Goal: Information Seeking & Learning: Find specific fact

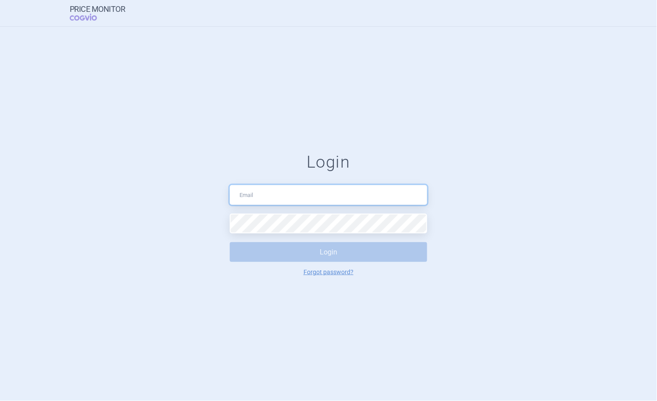
type input "[PERSON_NAME][EMAIL_ADDRESS][DOMAIN_NAME]"
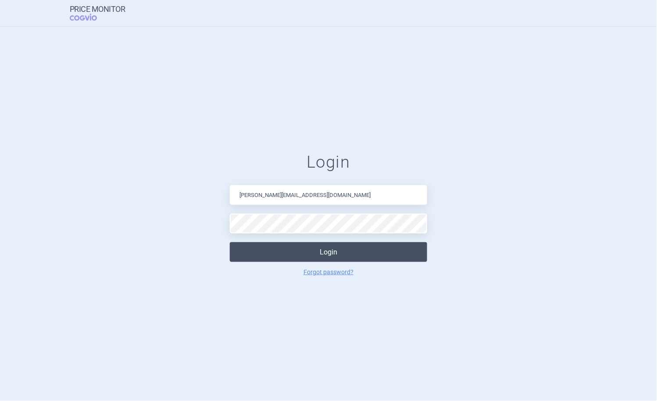
click at [296, 251] on button "Login" at bounding box center [328, 252] width 197 height 20
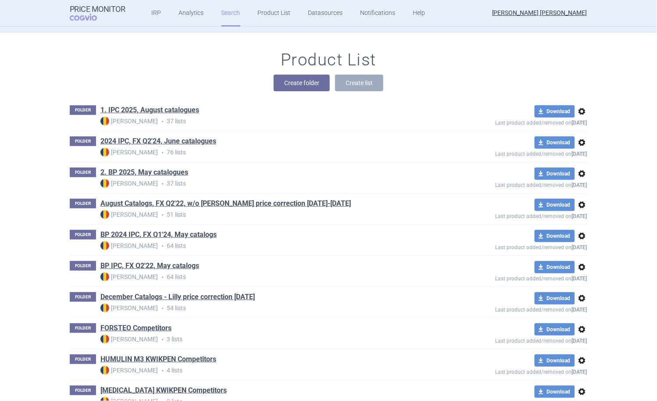
scroll to position [78, 0]
click at [174, 109] on link "1. IPC 2025, August catalogues" at bounding box center [149, 111] width 99 height 10
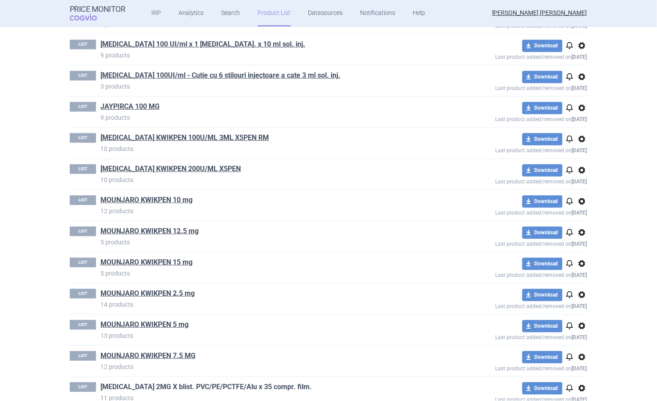
scroll to position [565, 0]
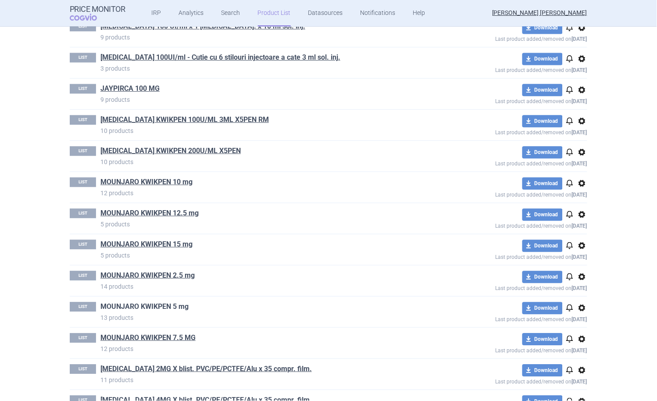
click at [162, 311] on link "MOUNJARO KWIKPEN 5 mg" at bounding box center [144, 307] width 88 height 10
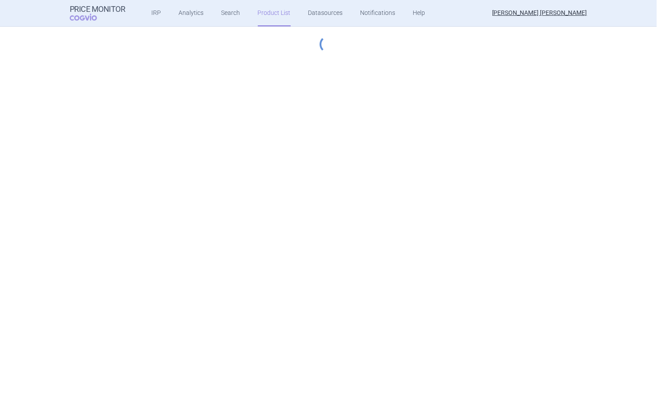
select select "hungary-included"
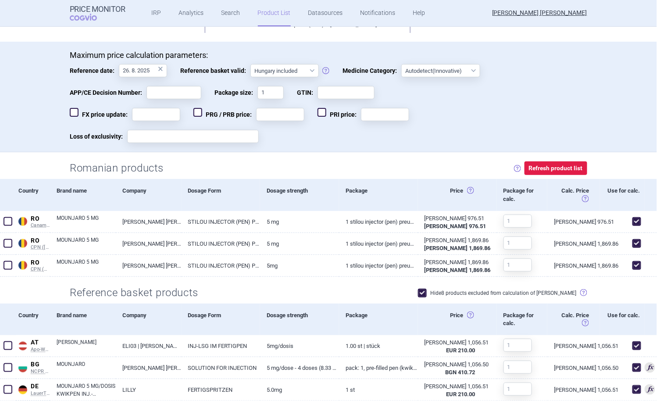
scroll to position [195, 0]
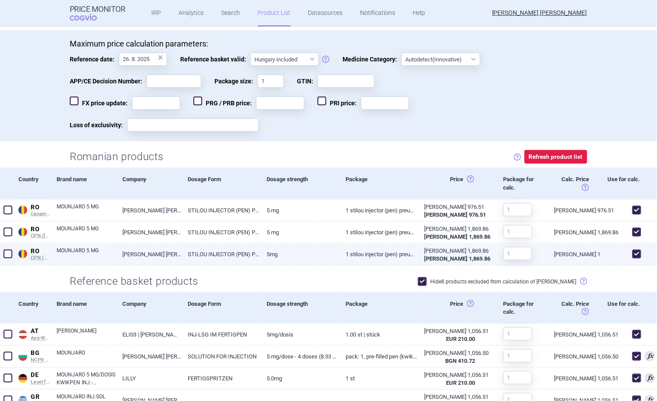
click at [632, 255] on span at bounding box center [636, 253] width 9 height 9
checkbox input "false"
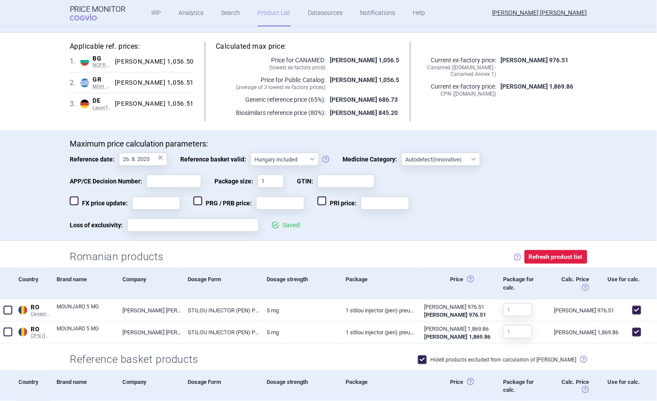
scroll to position [78, 0]
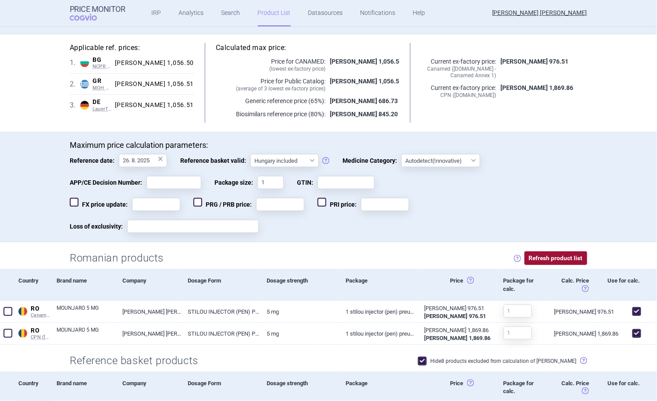
click at [533, 260] on button "Refresh product list" at bounding box center [555, 258] width 63 height 14
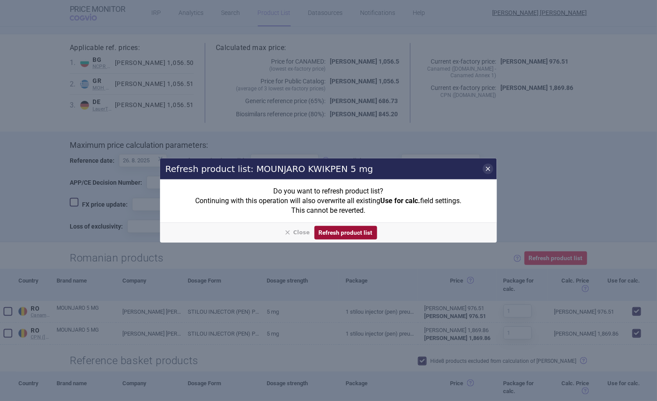
click at [360, 238] on button "Refresh product list" at bounding box center [345, 233] width 63 height 14
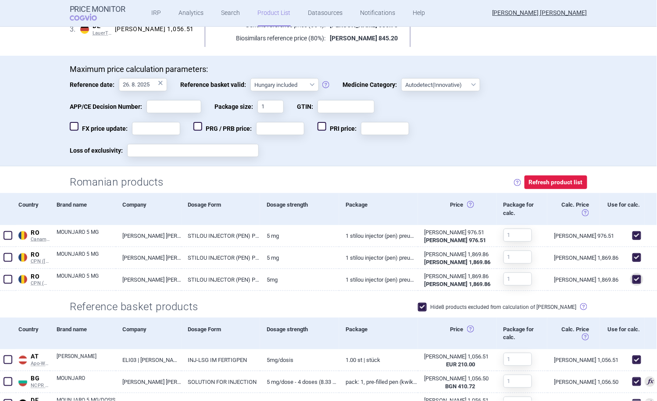
scroll to position [175, 0]
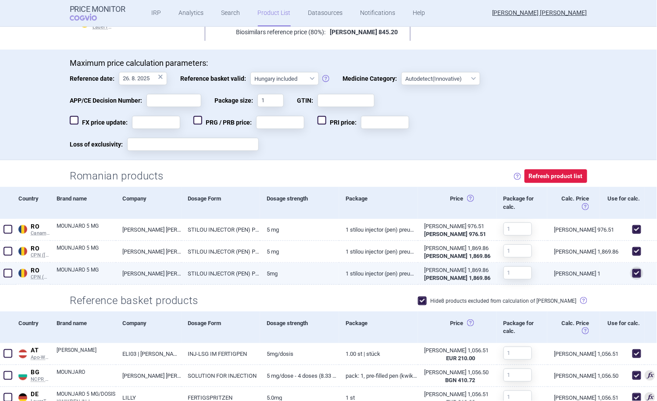
click at [632, 274] on span at bounding box center [636, 273] width 9 height 9
checkbox input "false"
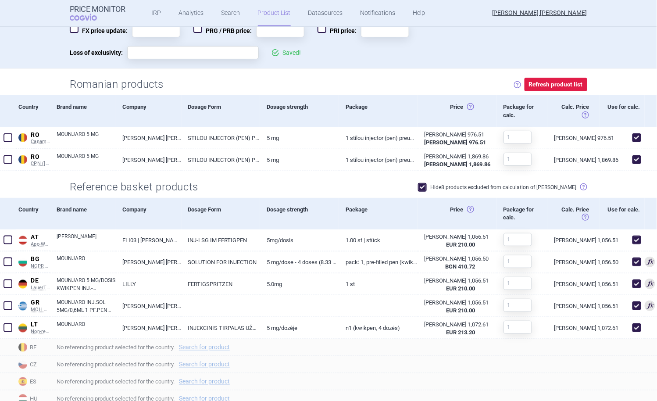
scroll to position [253, 0]
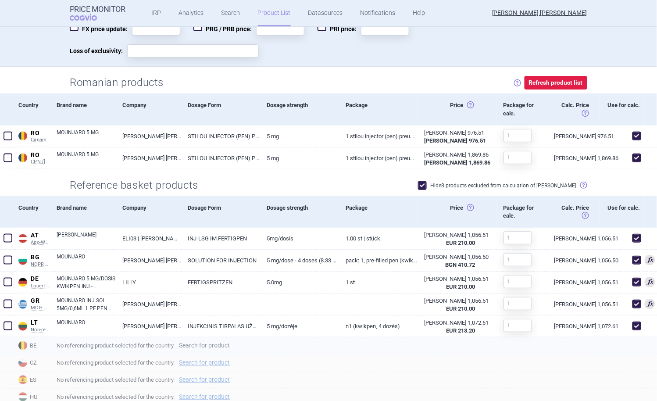
click at [207, 344] on link "Search for product" at bounding box center [204, 345] width 51 height 6
select select "country"
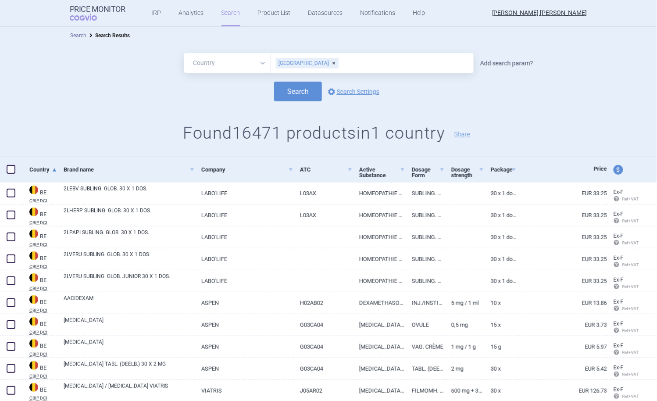
click at [490, 65] on link "Add search param?" at bounding box center [506, 63] width 53 height 6
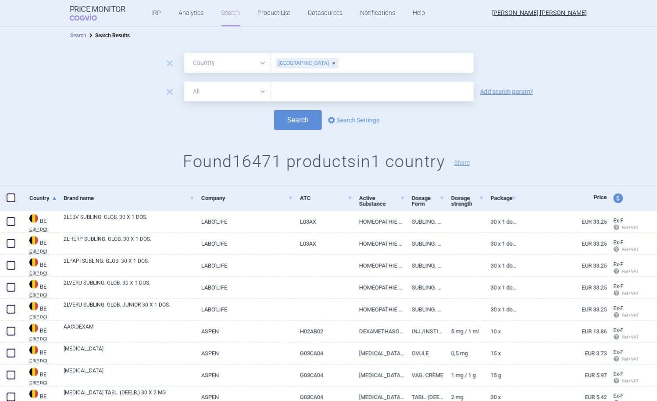
click at [238, 91] on select "All Brand Name ATC Company Active Substance Country Newer than" at bounding box center [227, 92] width 87 height 20
select select "brandName"
click at [184, 82] on select "All Brand Name ATC Company Active Substance Country Newer than" at bounding box center [227, 92] width 87 height 20
click at [302, 91] on input "text" at bounding box center [372, 92] width 202 height 20
type input "mounjaro"
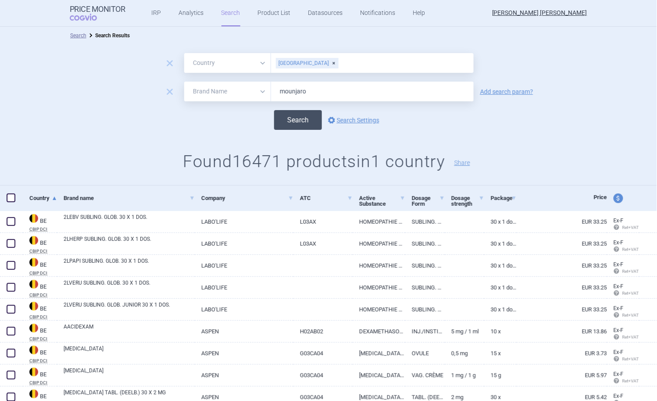
click at [288, 120] on button "Search" at bounding box center [298, 120] width 48 height 20
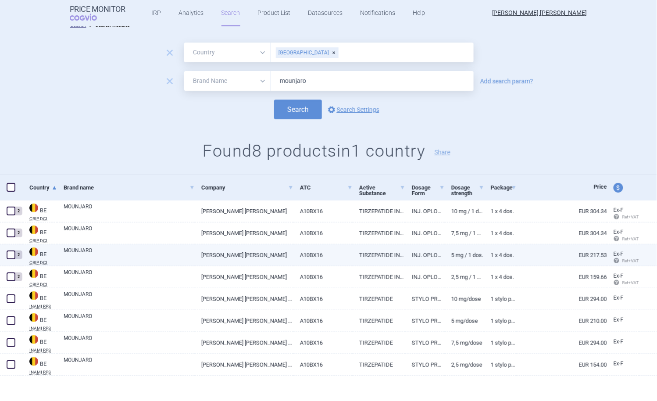
scroll to position [13, 0]
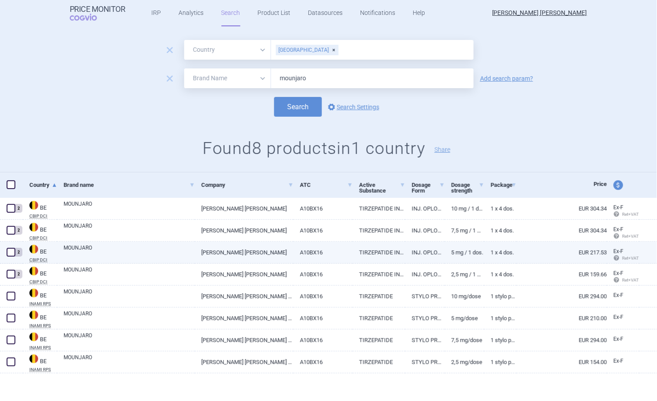
click at [88, 249] on link "MOUNJARO" at bounding box center [129, 252] width 131 height 16
select select "EUR"
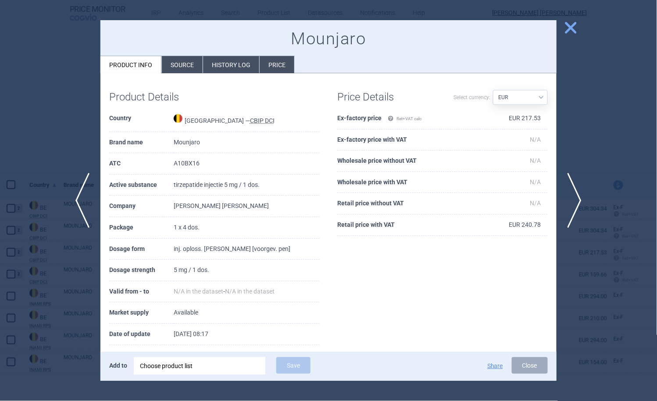
click at [567, 31] on span "close" at bounding box center [570, 27] width 15 height 15
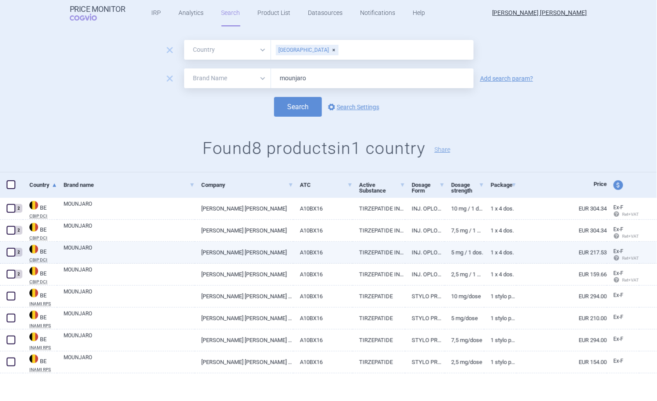
click at [11, 253] on span at bounding box center [11, 252] width 9 height 9
checkbox input "true"
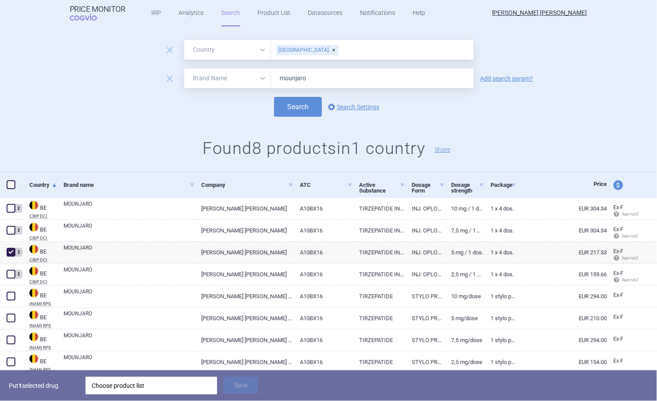
click at [141, 390] on div "Choose product list" at bounding box center [151, 385] width 119 height 18
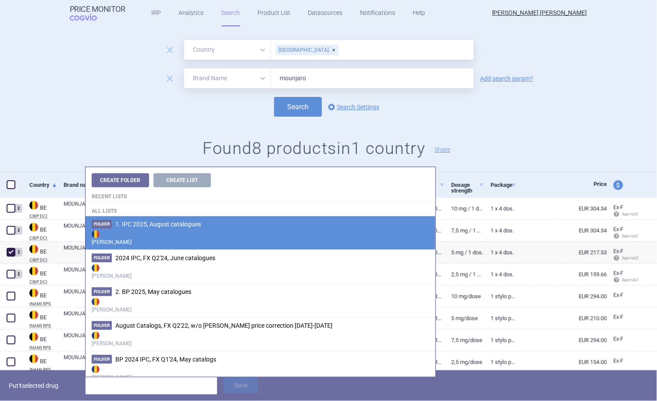
click at [167, 226] on span "1. IPC 2025, August catalogues" at bounding box center [157, 223] width 85 height 7
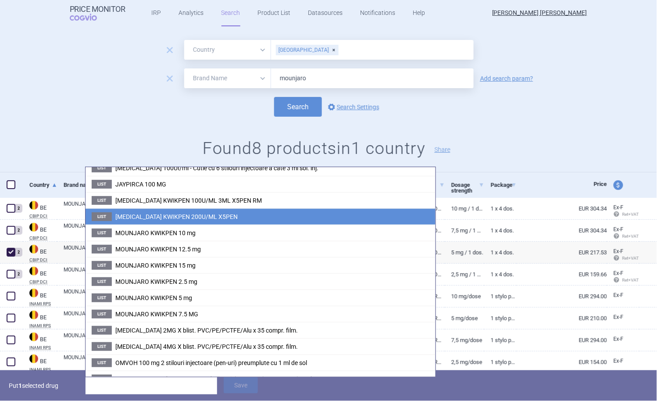
scroll to position [292, 0]
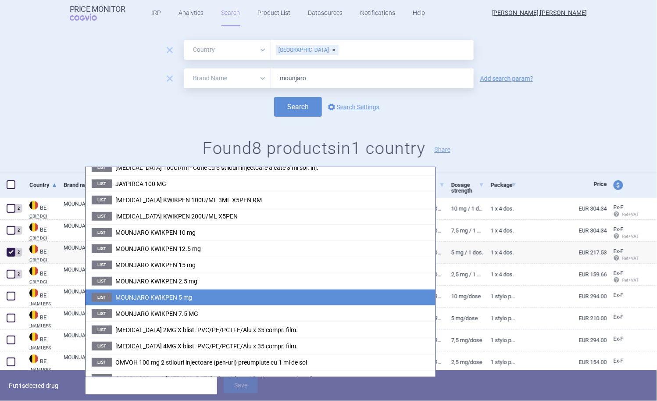
click at [213, 298] on li "List MOUNJARO KWIKPEN 5 mg" at bounding box center [260, 297] width 350 height 16
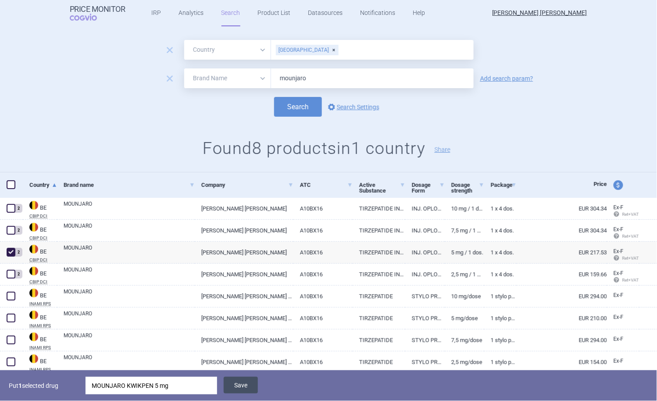
click at [245, 384] on button "Save" at bounding box center [241, 384] width 34 height 17
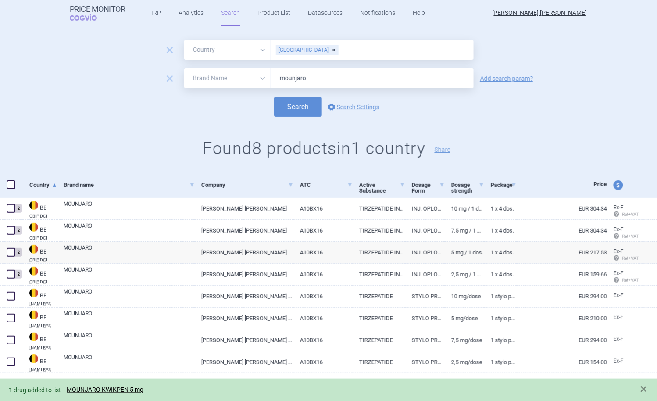
select select "EUR"
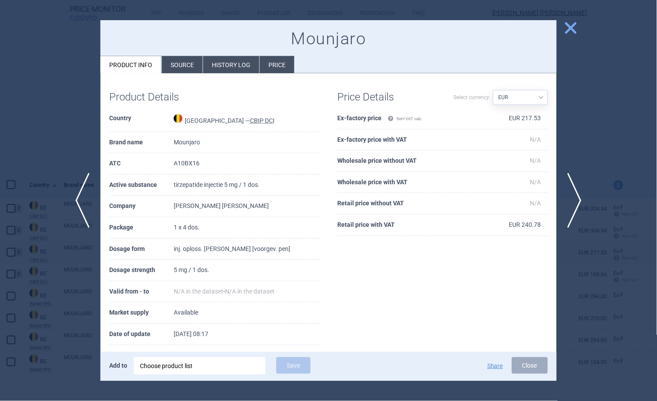
click at [45, 36] on div at bounding box center [328, 200] width 657 height 401
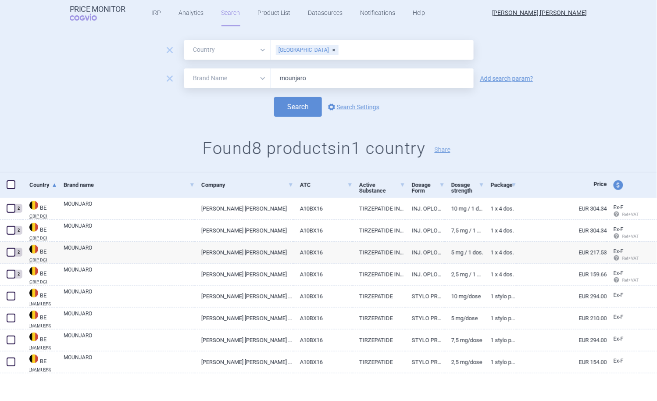
select select "EUR"
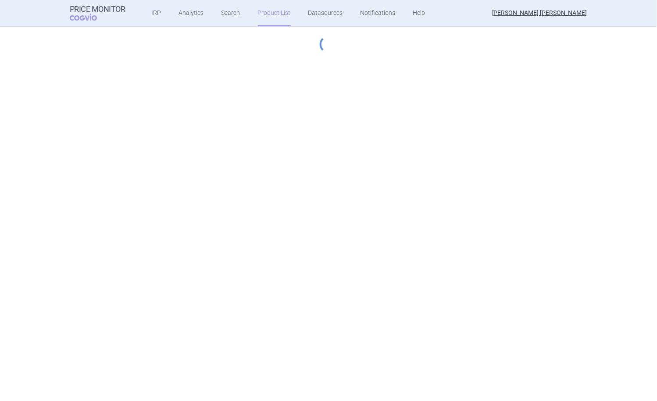
select select "hungary-included"
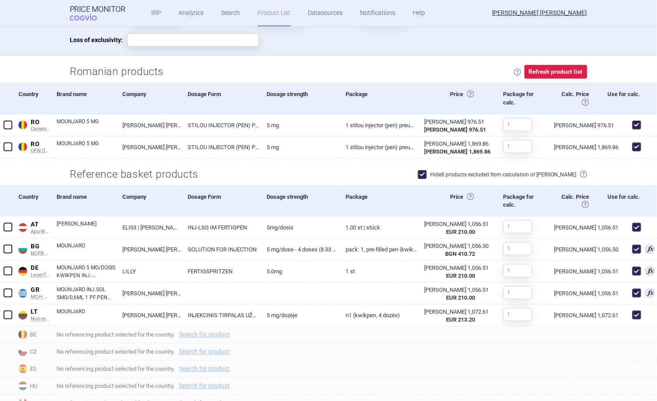
scroll to position [273, 0]
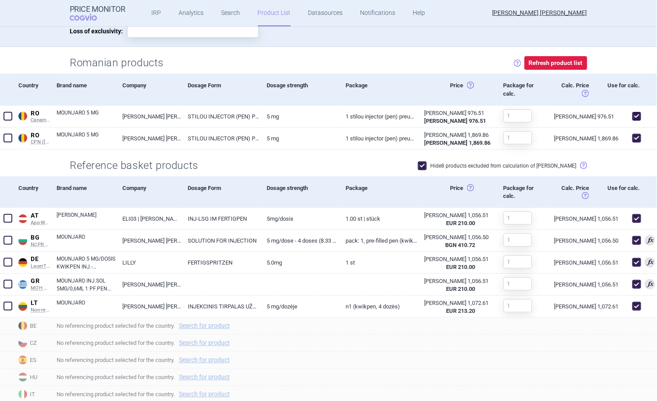
click at [426, 163] on span at bounding box center [422, 165] width 9 height 9
checkbox input "false"
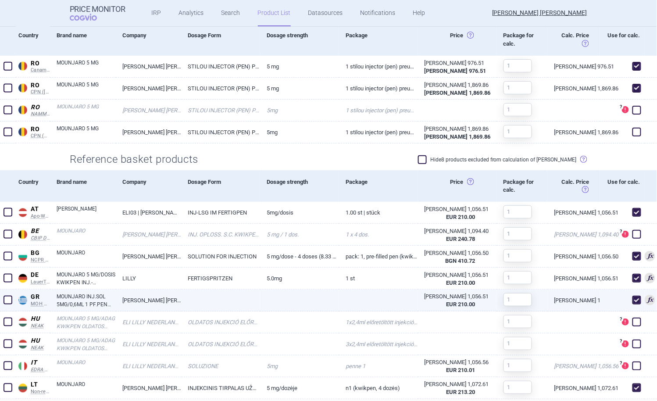
scroll to position [392, 0]
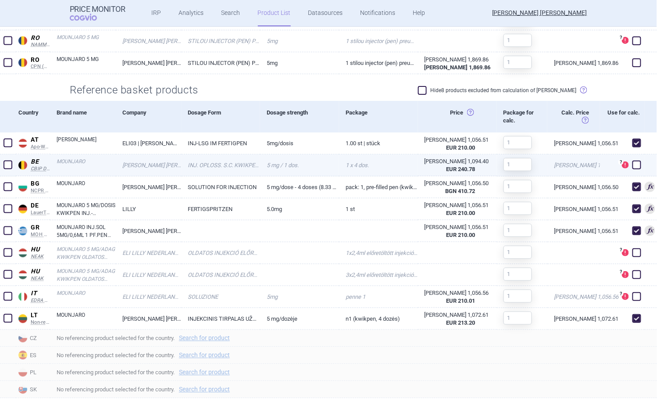
click at [632, 162] on span at bounding box center [636, 164] width 9 height 9
drag, startPoint x: 626, startPoint y: 162, endPoint x: 569, endPoint y: 167, distance: 57.2
click at [632, 162] on span at bounding box center [636, 164] width 9 height 9
checkbox input "true"
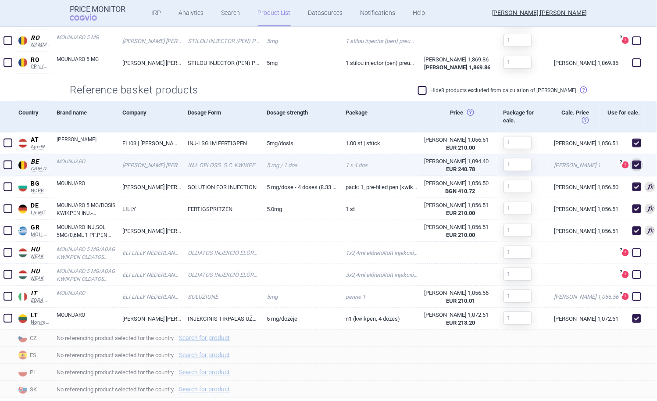
click at [11, 166] on span at bounding box center [8, 164] width 9 height 9
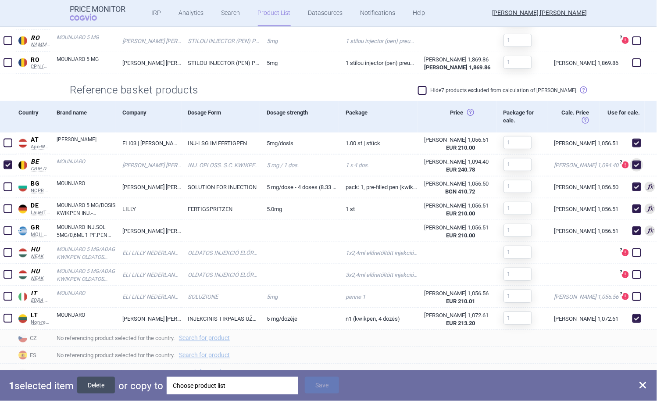
click at [93, 386] on button "Delete" at bounding box center [96, 384] width 38 height 17
checkbox input "false"
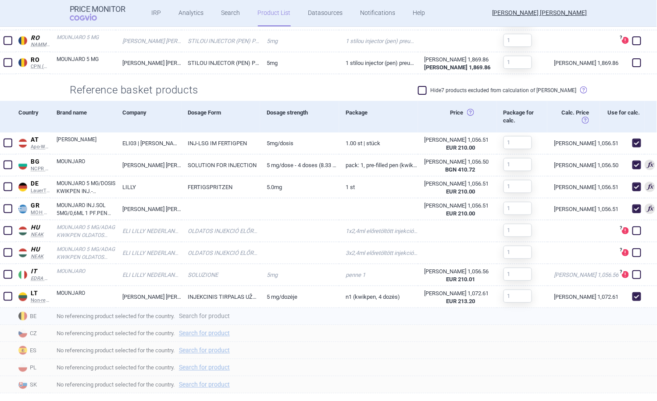
click at [197, 317] on link "Search for product" at bounding box center [204, 316] width 51 height 6
select select "country"
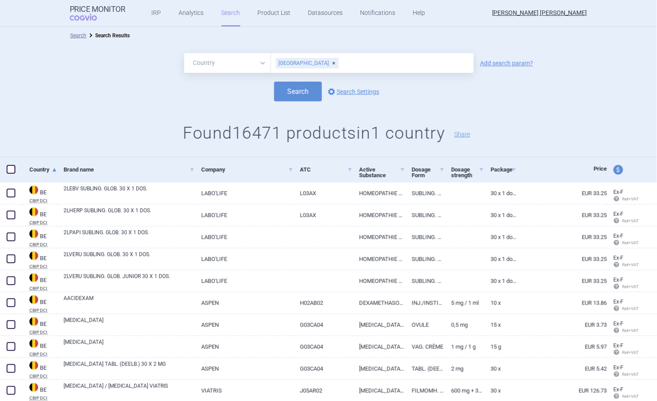
click at [481, 67] on div "All Brand Name ATC Company Active Substance Country Newer than [GEOGRAPHIC_DATA…" at bounding box center [328, 63] width 657 height 20
click at [492, 65] on link "Add search param?" at bounding box center [506, 63] width 53 height 6
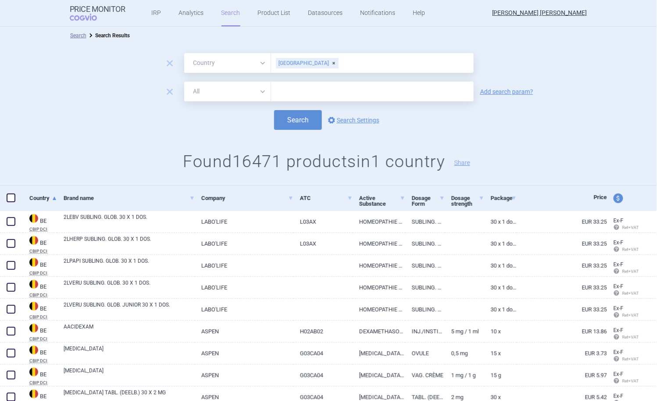
click at [237, 92] on select "All Brand Name ATC Company Active Substance Country Newer than" at bounding box center [227, 92] width 87 height 20
select select "brandName"
click at [184, 82] on select "All Brand Name ATC Company Active Substance Country Newer than" at bounding box center [227, 92] width 87 height 20
click at [326, 91] on input "text" at bounding box center [372, 92] width 202 height 20
type input "mounjaro"
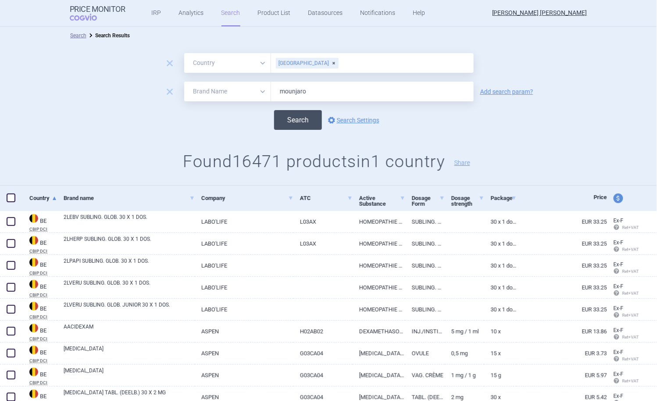
click at [298, 113] on button "Search" at bounding box center [298, 120] width 48 height 20
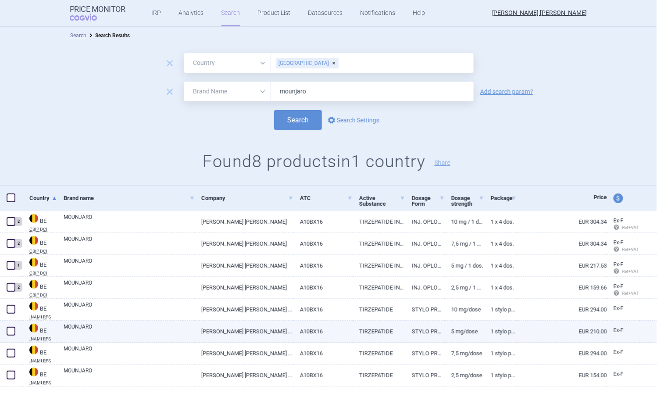
click at [10, 330] on span at bounding box center [11, 331] width 9 height 9
checkbox input "true"
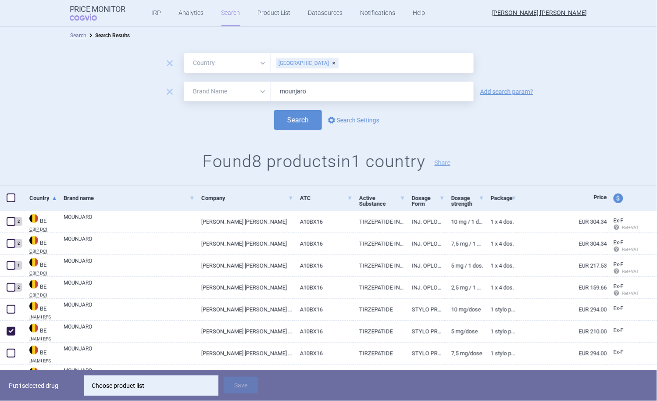
click at [110, 387] on div "Choose product list" at bounding box center [151, 385] width 119 height 18
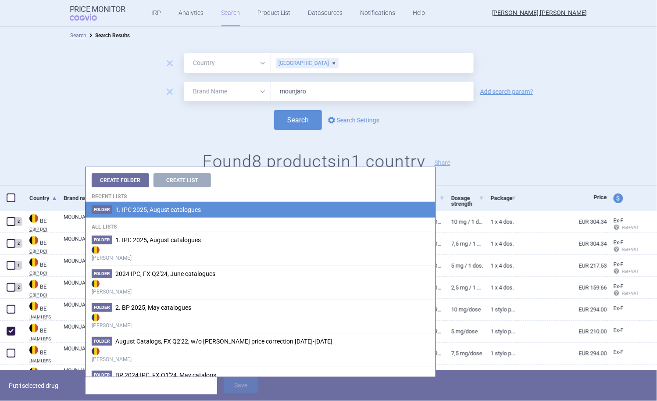
click at [178, 213] on span "1. IPC 2025, August catalogues" at bounding box center [157, 209] width 85 height 7
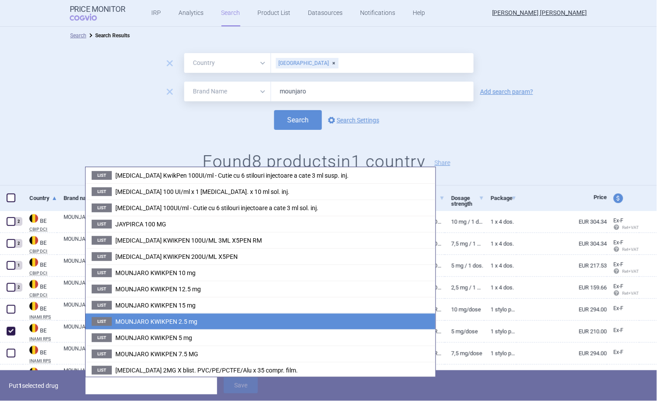
scroll to position [253, 0]
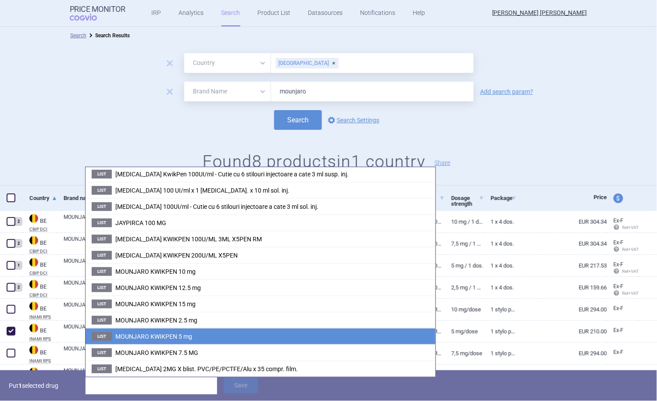
click at [208, 339] on li "List MOUNJARO KWIKPEN 5 mg" at bounding box center [260, 336] width 350 height 16
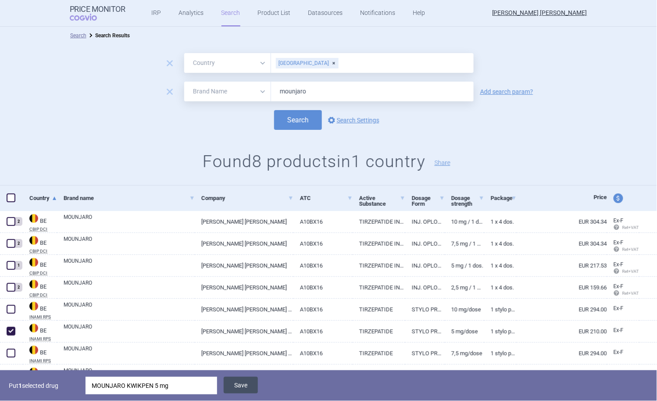
click at [242, 386] on button "Save" at bounding box center [241, 384] width 34 height 17
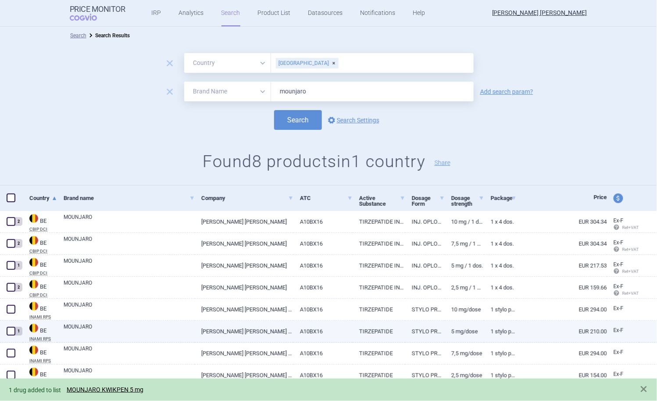
click at [76, 323] on link "MOUNJARO" at bounding box center [129, 331] width 131 height 16
select select "EUR"
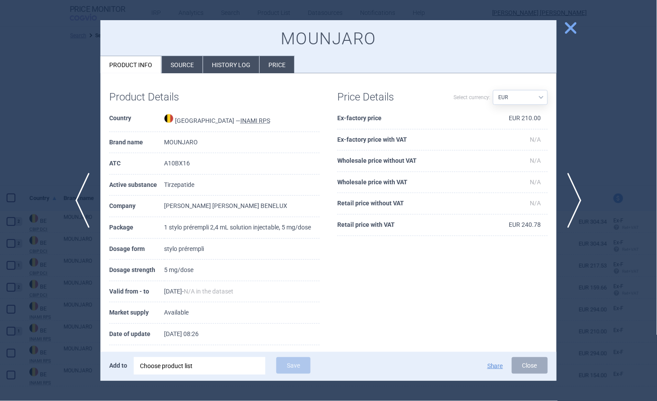
click at [181, 64] on li "Source" at bounding box center [182, 64] width 41 height 17
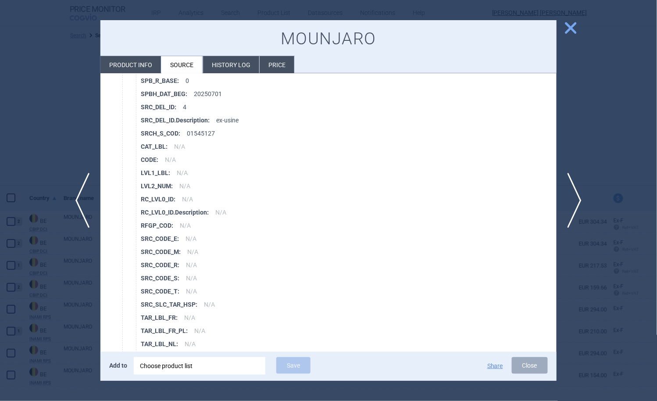
scroll to position [2064, 0]
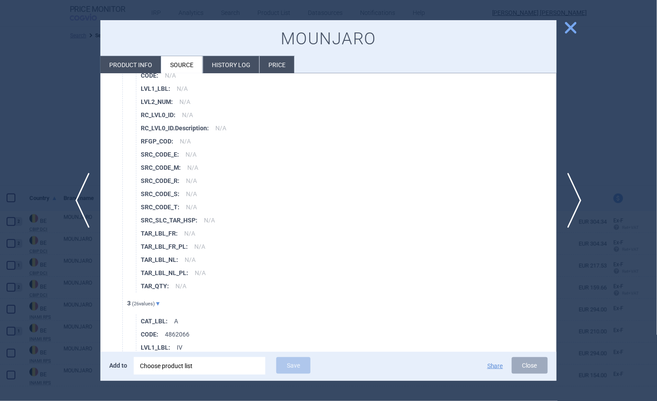
click at [564, 28] on span "close" at bounding box center [570, 27] width 15 height 15
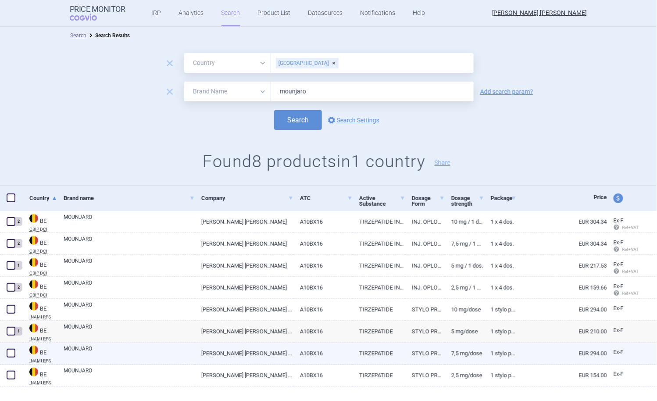
click at [7, 352] on span at bounding box center [11, 352] width 9 height 9
checkbox input "true"
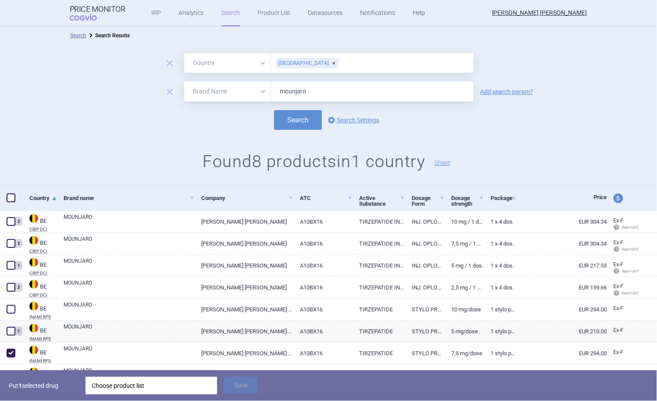
click at [110, 386] on div "Choose product list" at bounding box center [151, 385] width 119 height 18
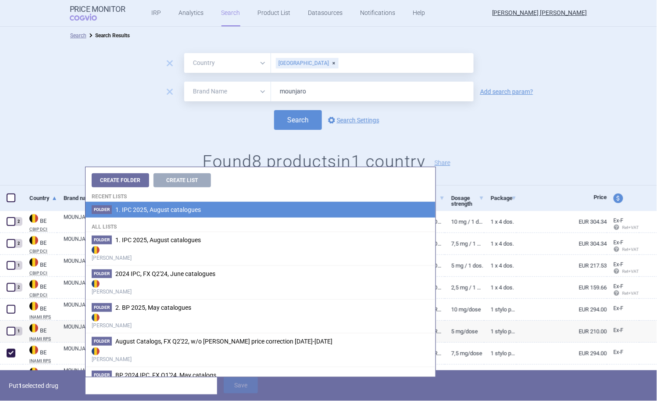
click at [141, 208] on span "1. IPC 2025, August catalogues" at bounding box center [157, 209] width 85 height 7
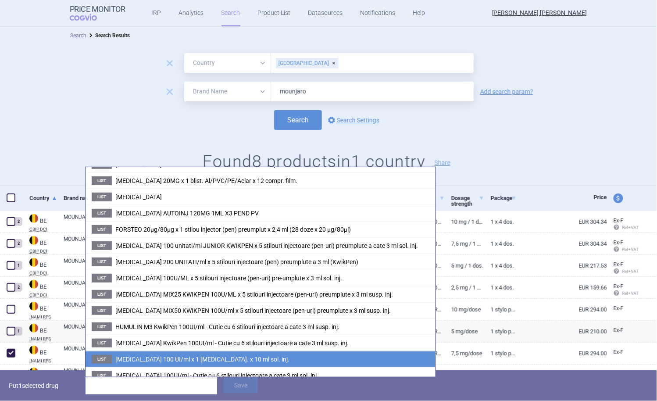
scroll to position [273, 0]
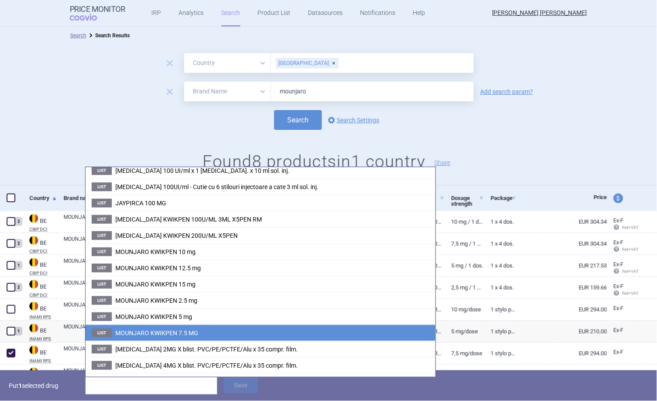
click at [170, 341] on li "List MOUNJARO KWIKPEN 7.5 MG" at bounding box center [260, 332] width 350 height 16
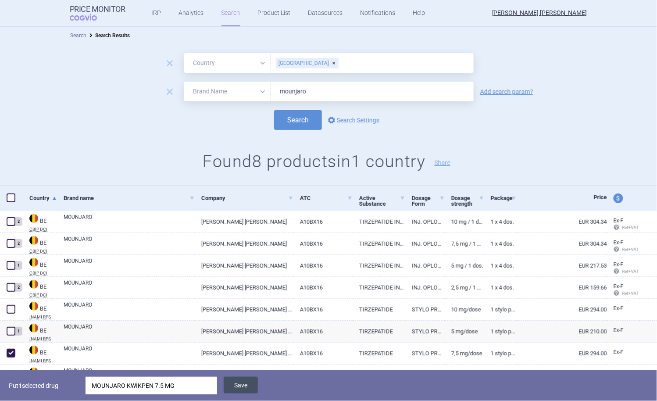
click at [244, 383] on button "Save" at bounding box center [241, 384] width 34 height 17
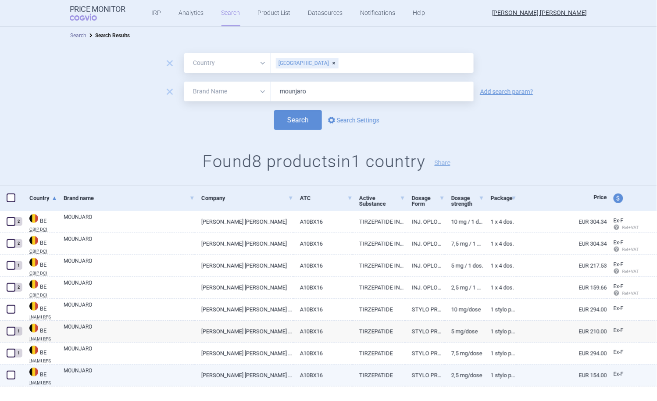
click at [11, 376] on span at bounding box center [11, 374] width 9 height 9
checkbox input "true"
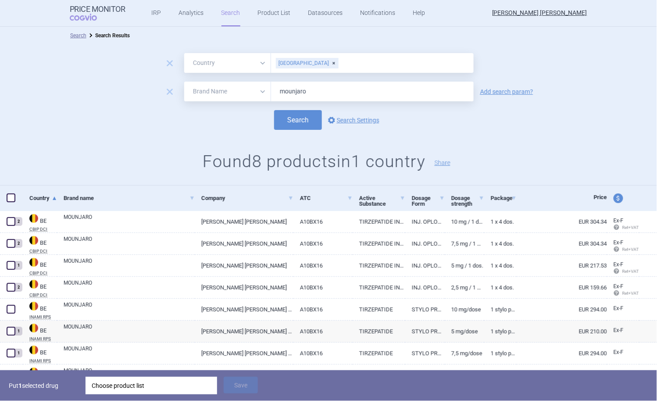
click at [117, 383] on div "Choose product list" at bounding box center [151, 385] width 119 height 18
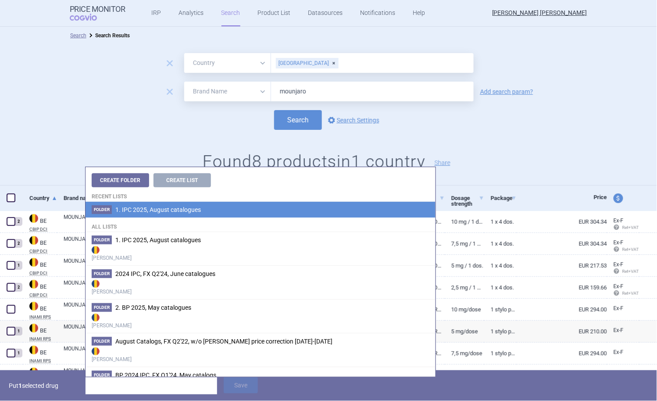
click at [149, 209] on span "1. IPC 2025, August catalogues" at bounding box center [157, 209] width 85 height 7
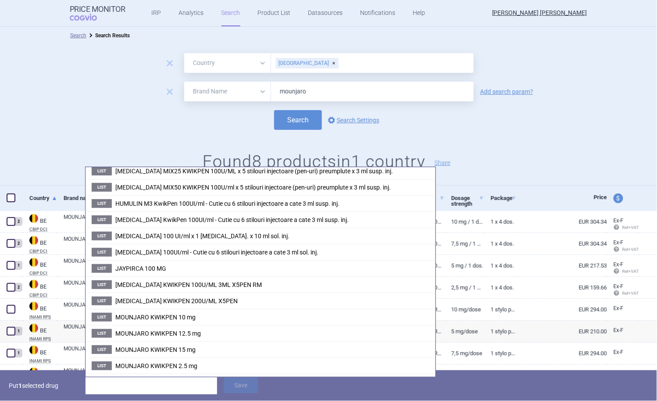
scroll to position [214, 0]
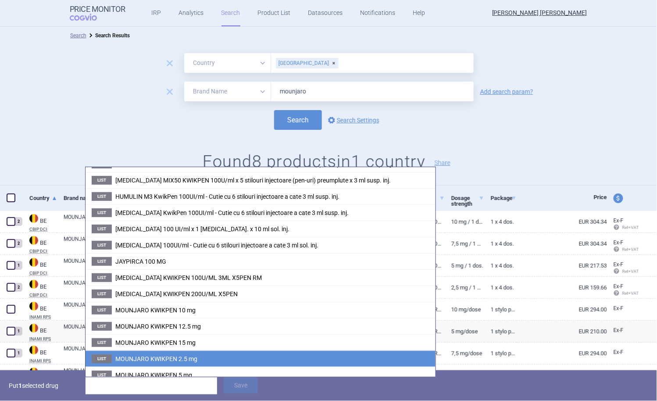
click at [167, 362] on span "MOUNJARO KWIKPEN 2.5 mg" at bounding box center [156, 358] width 82 height 7
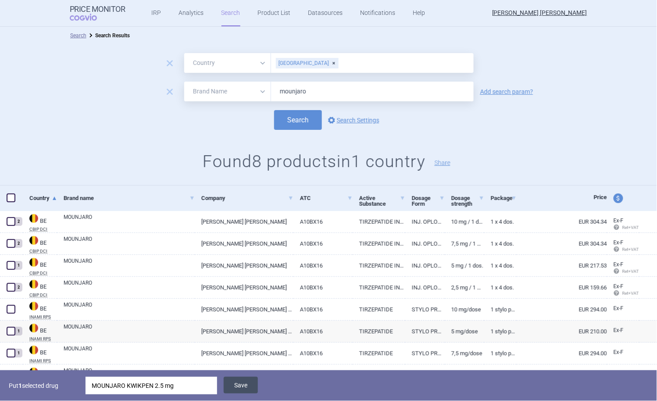
click at [243, 387] on button "Save" at bounding box center [241, 384] width 34 height 17
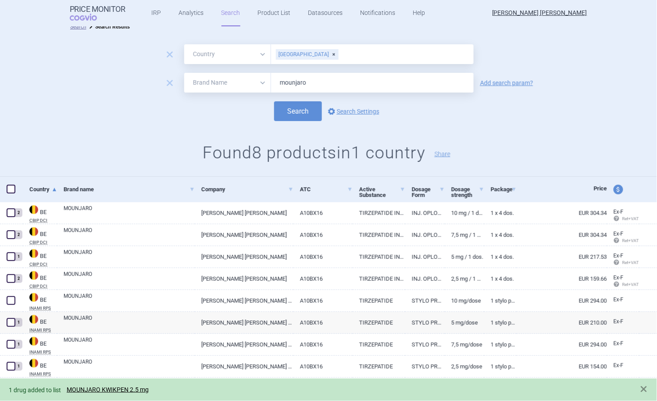
scroll to position [13, 0]
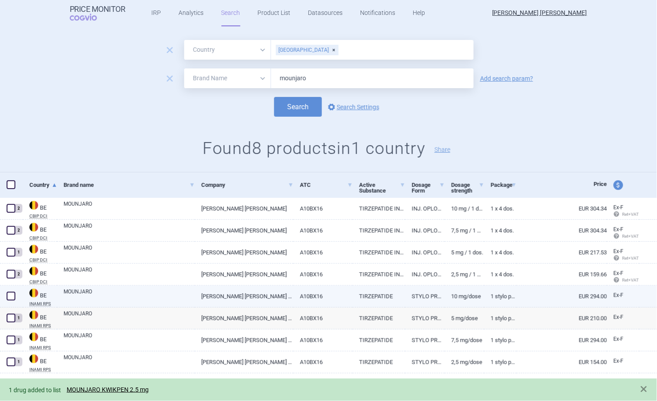
click at [12, 294] on span at bounding box center [11, 295] width 9 height 9
checkbox input "true"
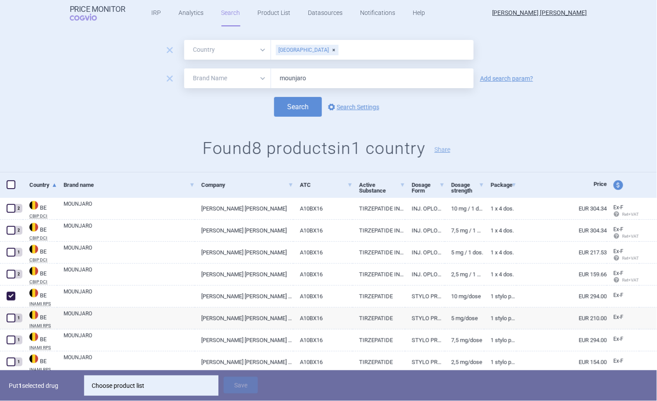
click at [117, 383] on div "Choose product list" at bounding box center [151, 385] width 119 height 18
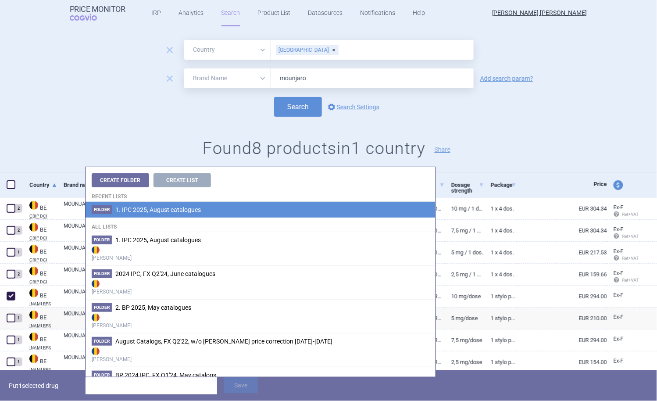
click at [148, 204] on li "Folder 1. IPC 2025, August catalogues" at bounding box center [260, 210] width 350 height 16
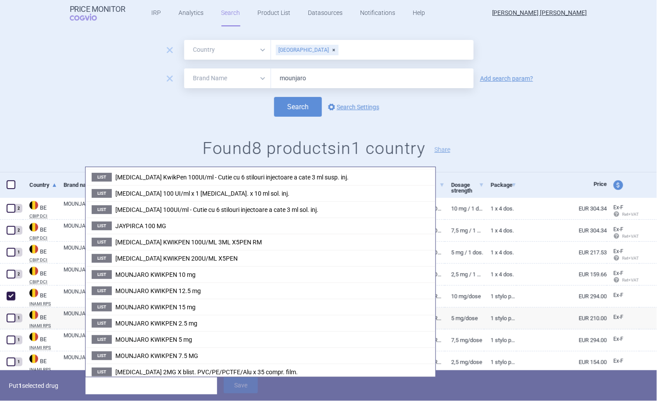
scroll to position [253, 0]
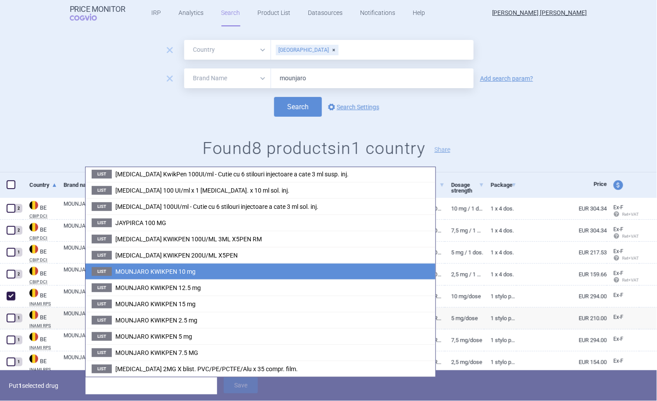
click at [207, 267] on li "List MOUNJARO KWIKPEN 10 mg" at bounding box center [260, 271] width 350 height 16
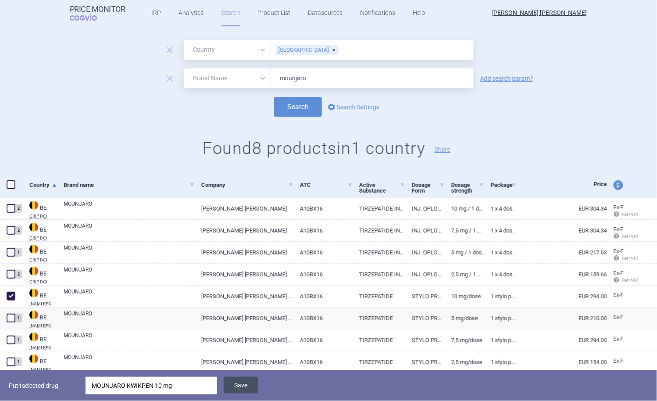
click at [239, 381] on button "Save" at bounding box center [241, 384] width 34 height 17
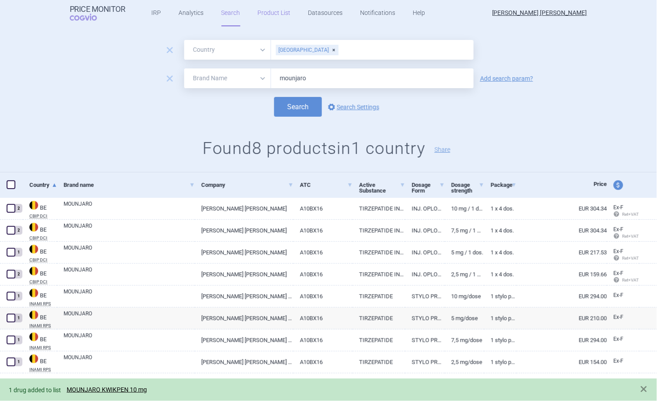
click at [281, 15] on link "Product List" at bounding box center [274, 13] width 33 height 26
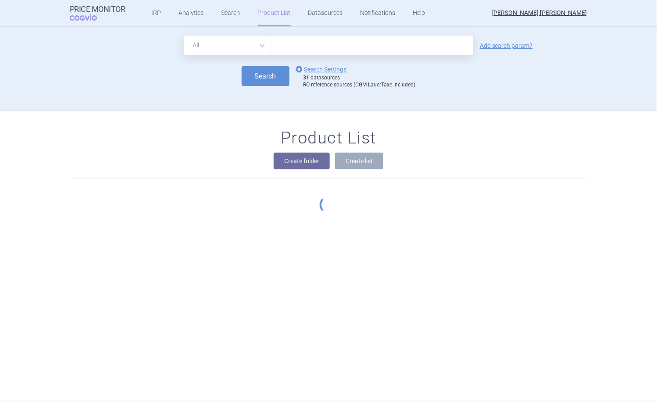
scroll to position [84, 0]
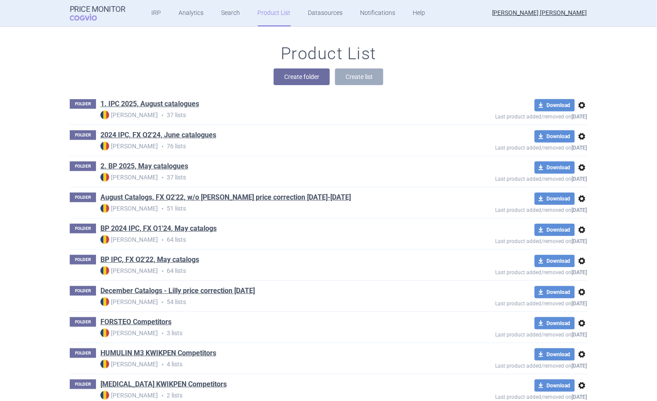
click at [158, 110] on h1 "1. IPC 2025, August catalogues" at bounding box center [149, 104] width 99 height 11
click at [158, 106] on link "1. IPC 2025, August catalogues" at bounding box center [149, 104] width 99 height 10
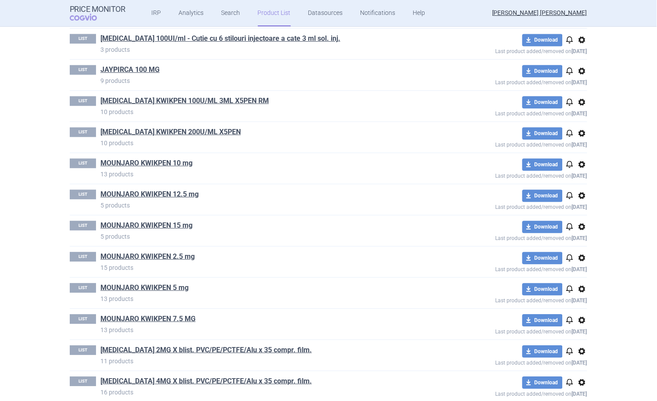
scroll to position [584, 0]
click at [171, 288] on link "MOUNJARO KWIKPEN 5 mg" at bounding box center [144, 287] width 88 height 10
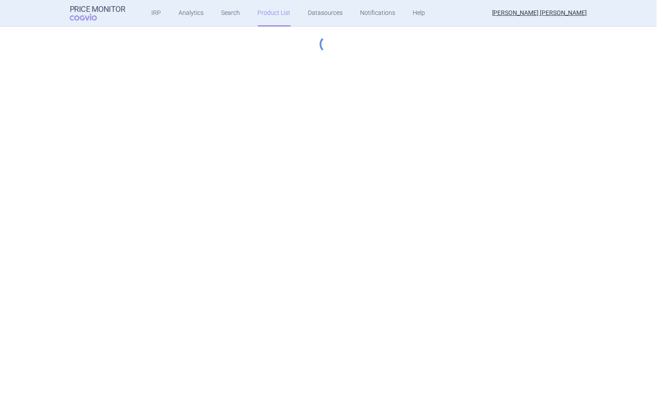
select select "hungary-included"
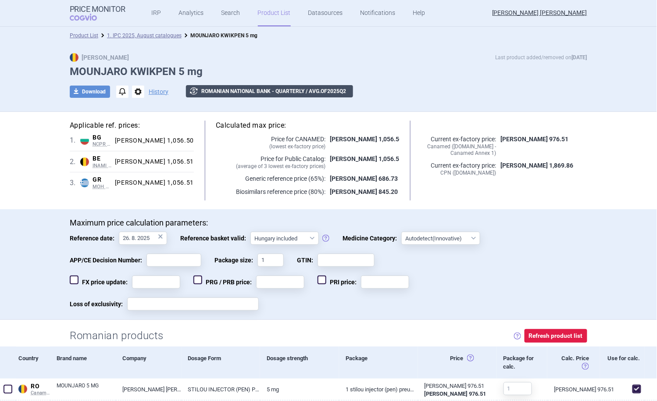
click at [214, 92] on button "exchange Romanian National Bank - Quarterly / avg. of 2025 Q 2" at bounding box center [269, 91] width 167 height 12
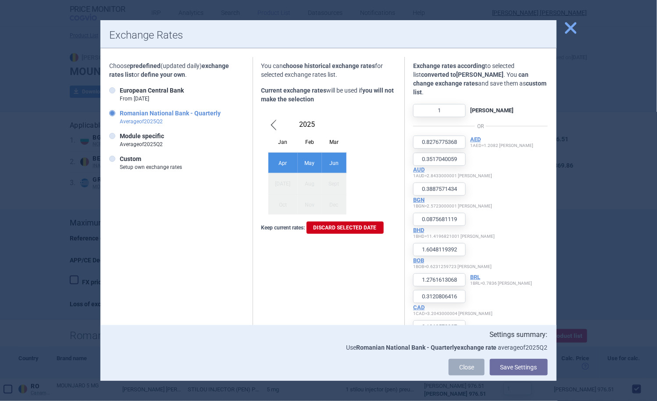
click at [274, 125] on span "Previous Month" at bounding box center [273, 124] width 11 height 14
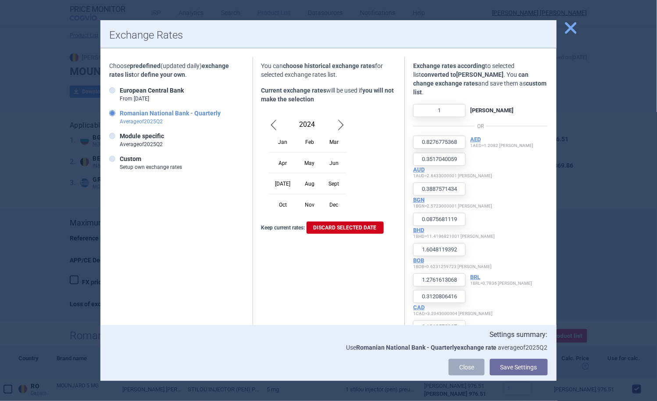
click at [278, 164] on div "Apr" at bounding box center [282, 162] width 29 height 21
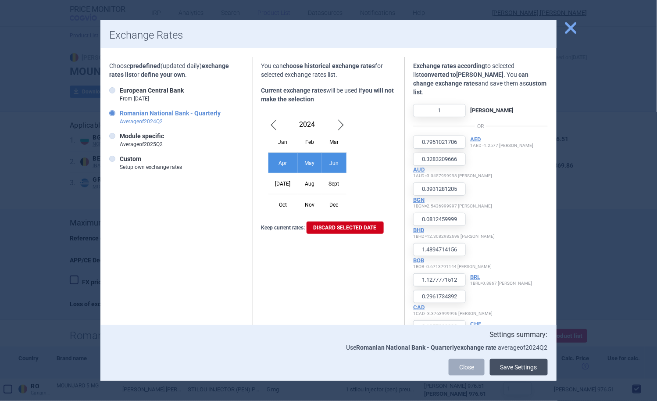
click at [514, 366] on button "Save Settings" at bounding box center [519, 367] width 58 height 17
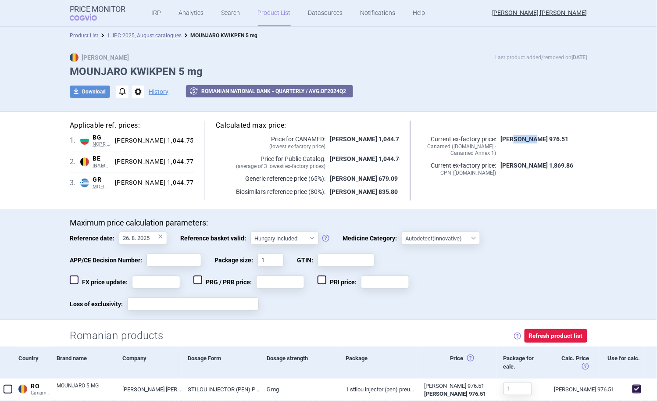
drag, startPoint x: 510, startPoint y: 139, endPoint x: 525, endPoint y: 136, distance: 15.3
click at [530, 139] on p "[PERSON_NAME] 976.51" at bounding box center [541, 139] width 91 height 9
copy strong "976.51"
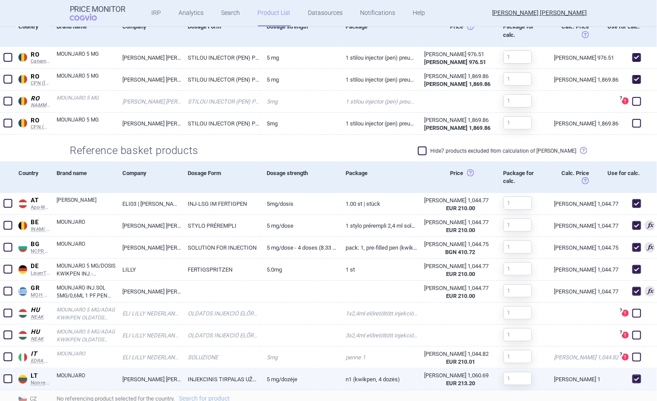
scroll to position [331, 0]
